Goal: Task Accomplishment & Management: Use online tool/utility

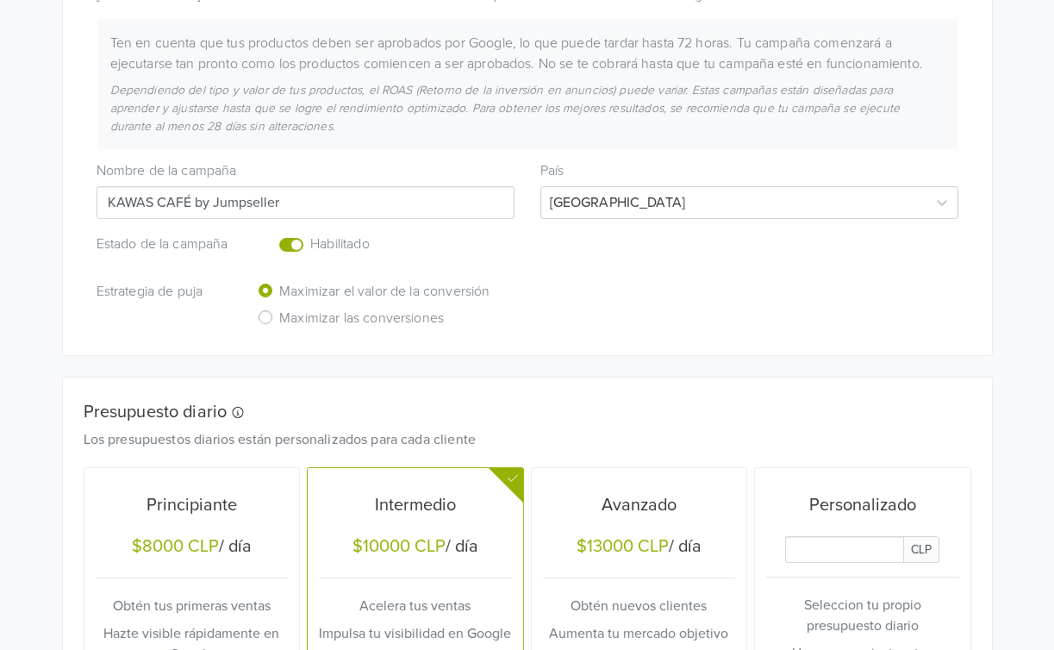
scroll to position [30, 0]
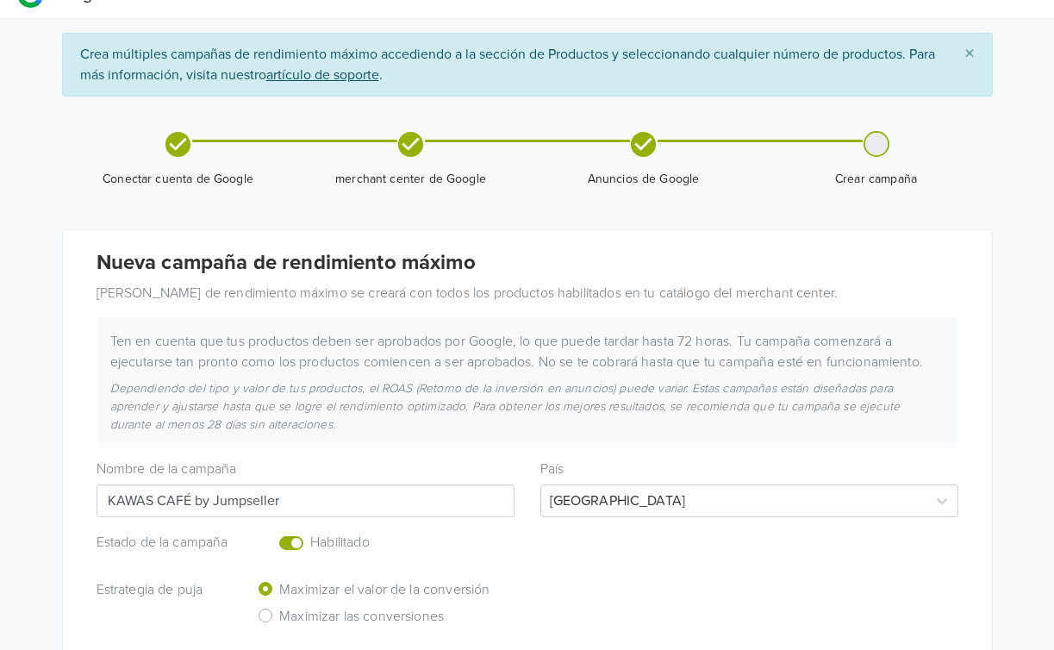
drag, startPoint x: 291, startPoint y: 502, endPoint x: 186, endPoint y: 492, distance: 105.6
click at [186, 492] on input "KAWAS CAFÉ by Jumpseller" at bounding box center [306, 500] width 418 height 33
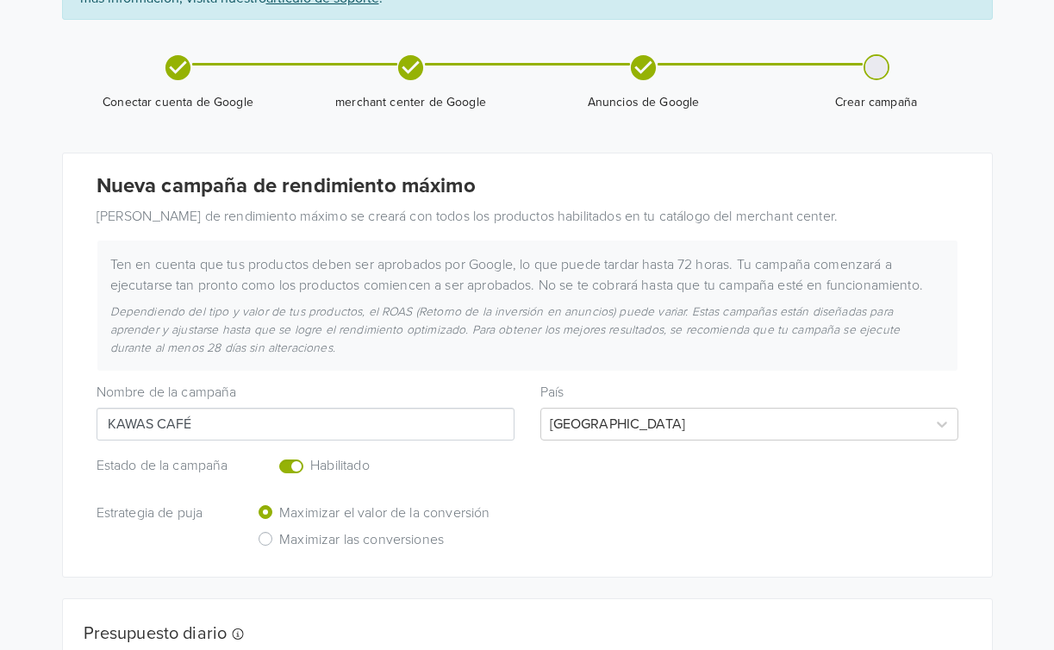
scroll to position [219, 0]
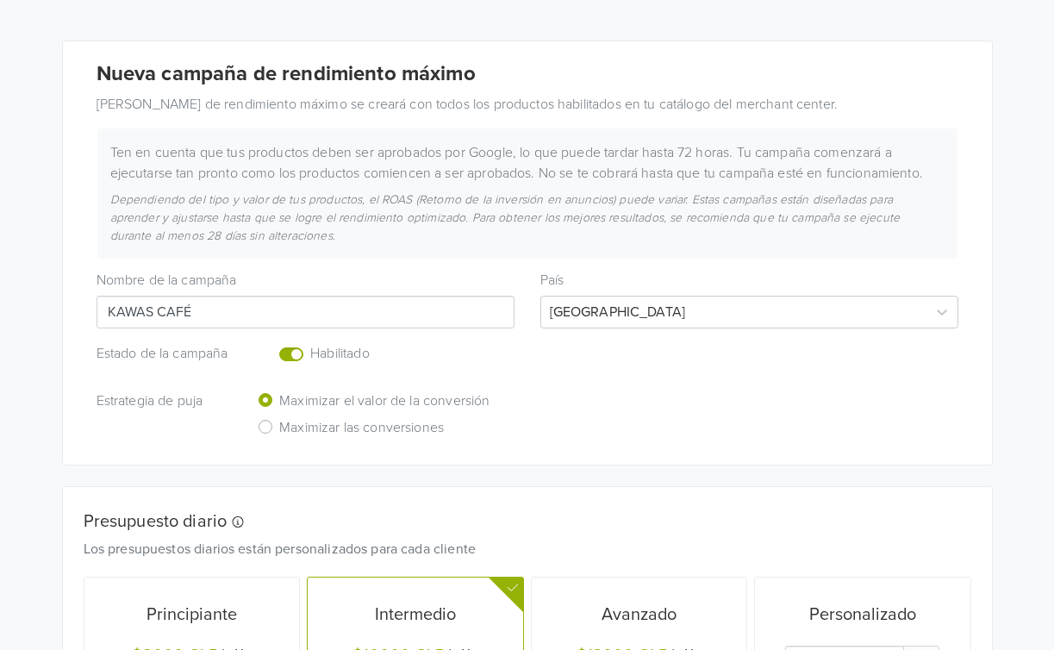
type input "KAWAS CAFÉ"
click at [310, 344] on label "Enabled or pause your campaign" at bounding box center [310, 344] width 0 height 0
click at [0, 0] on input "checkbox" at bounding box center [0, 0] width 0 height 0
click at [318, 431] on h6 "Maximizar las conversiones" at bounding box center [361, 428] width 165 height 16
click at [0, 0] on input "Maximizar las conversiones" at bounding box center [0, 0] width 0 height 0
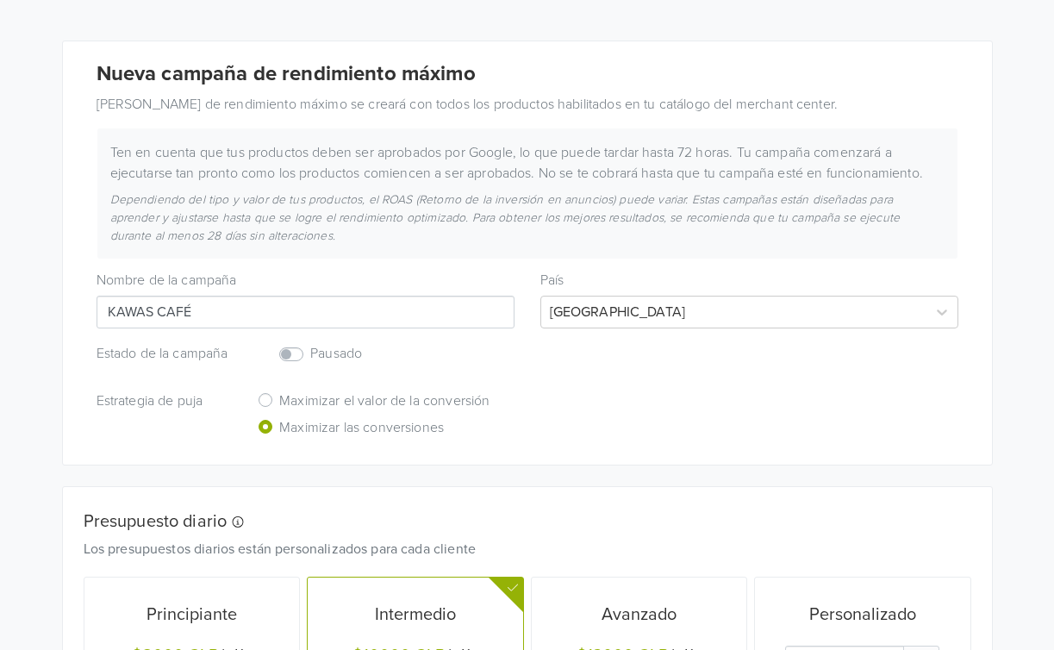
click at [326, 391] on label "Maximizar el valor de la conversión" at bounding box center [384, 403] width 210 height 27
click at [0, 0] on input "Maximizar el valor de la conversión" at bounding box center [0, 0] width 0 height 0
click at [602, 309] on div at bounding box center [734, 312] width 368 height 24
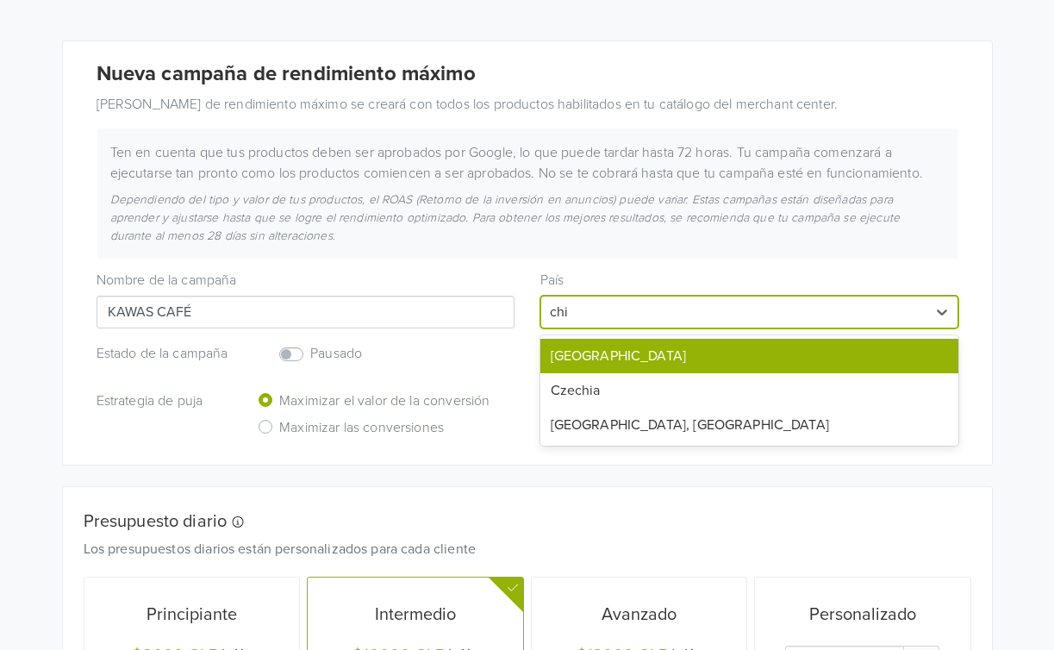
type input "chil"
click at [595, 354] on div "[GEOGRAPHIC_DATA]" at bounding box center [749, 356] width 418 height 34
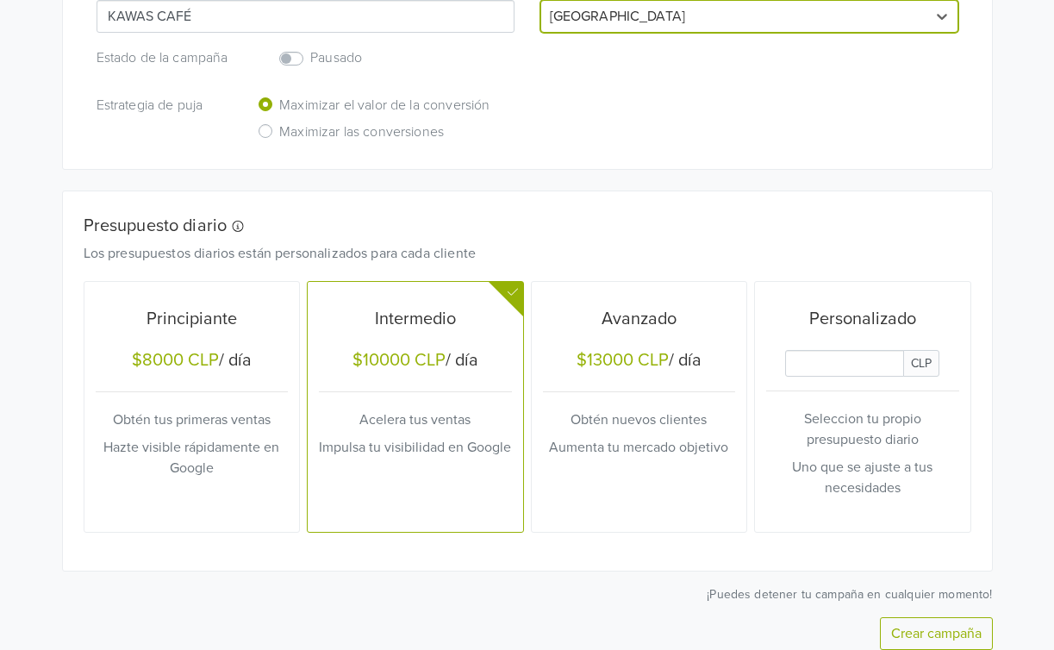
scroll to position [588, 0]
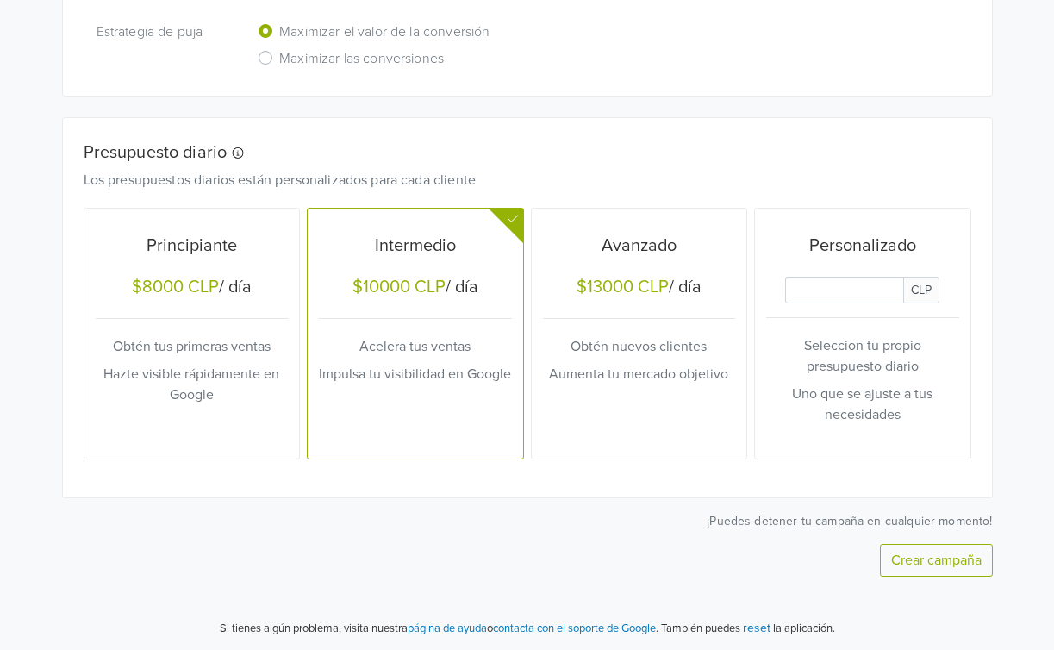
click at [227, 362] on div "Principiante $8000 CLP / día Obtén tus primeras ventas Hazte visible rápidament…" at bounding box center [192, 334] width 193 height 238
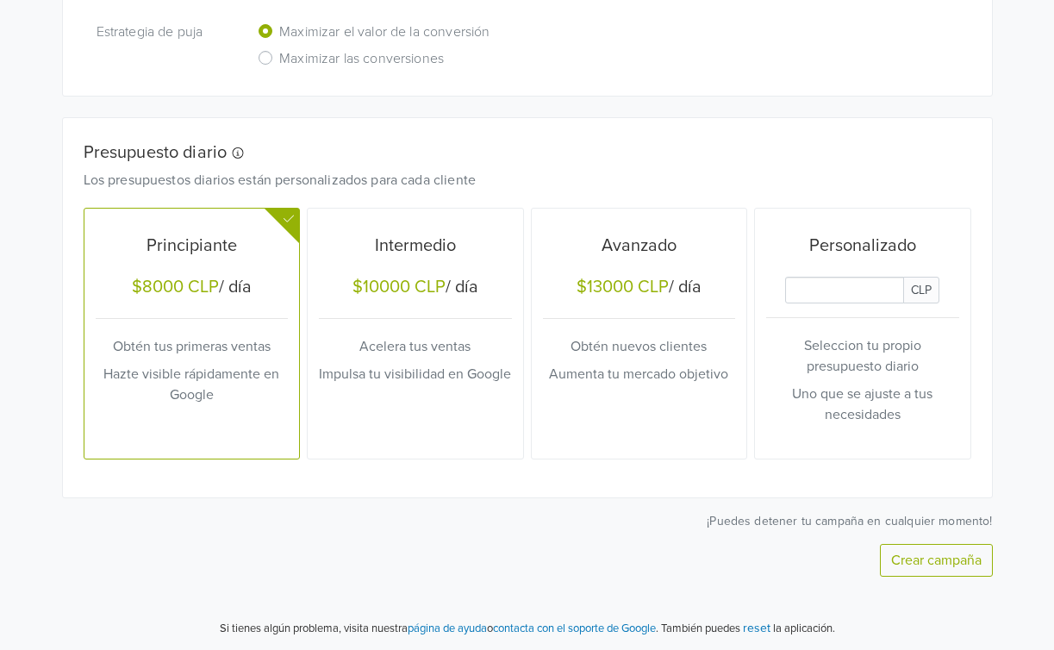
click at [941, 564] on button "Crear campaña" at bounding box center [936, 560] width 113 height 33
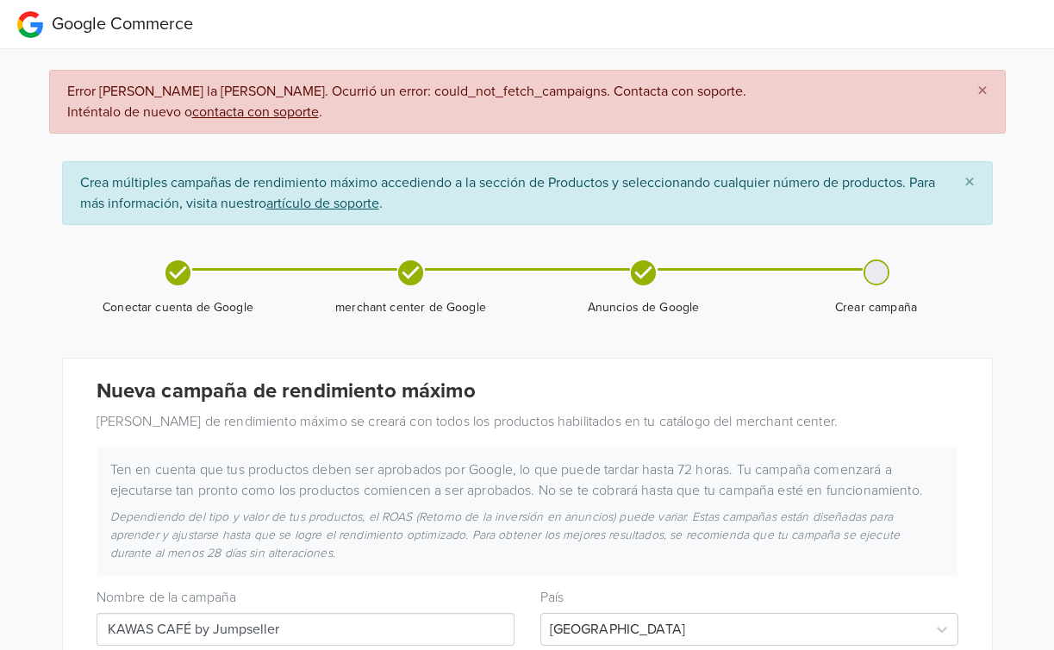
click at [314, 120] on div "Inténtalo de nuevo o contacta con soporte ." at bounding box center [508, 112] width 882 height 21
click at [294, 109] on u "contacta con soporte" at bounding box center [255, 111] width 127 height 17
click at [363, 393] on h4 "Nueva campaña de rendimiento máximo" at bounding box center [528, 391] width 862 height 25
